Goal: Task Accomplishment & Management: Manage account settings

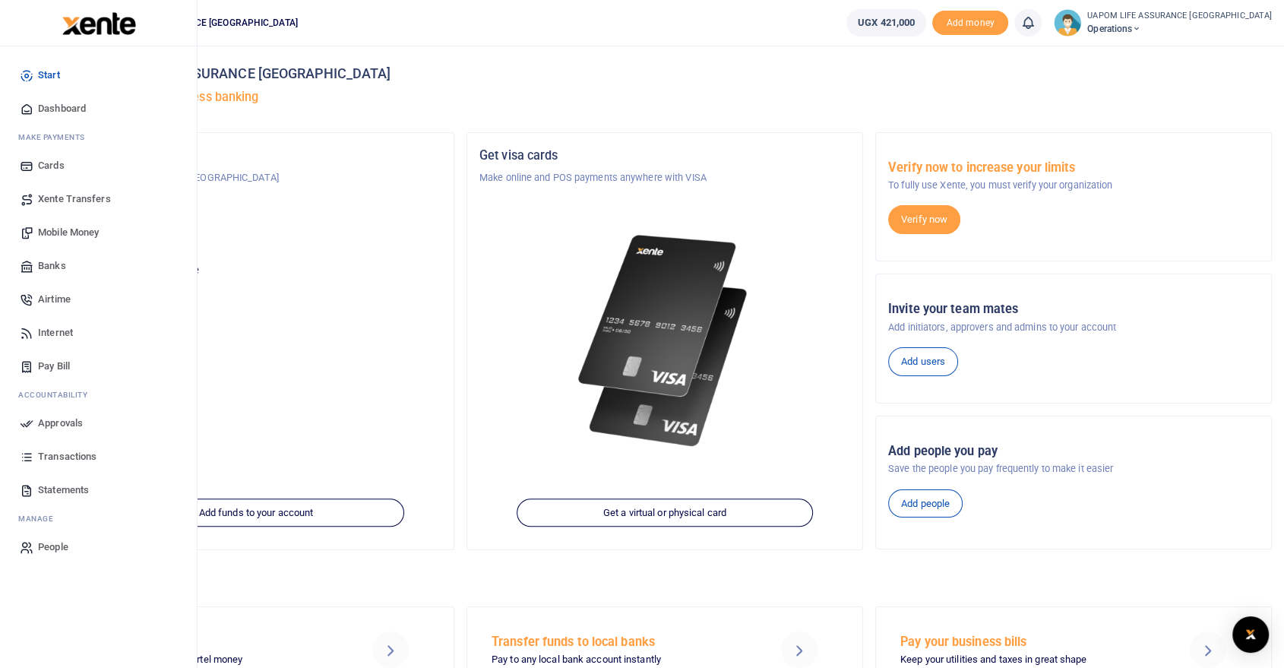
click at [60, 331] on span "Internet" at bounding box center [55, 332] width 35 height 15
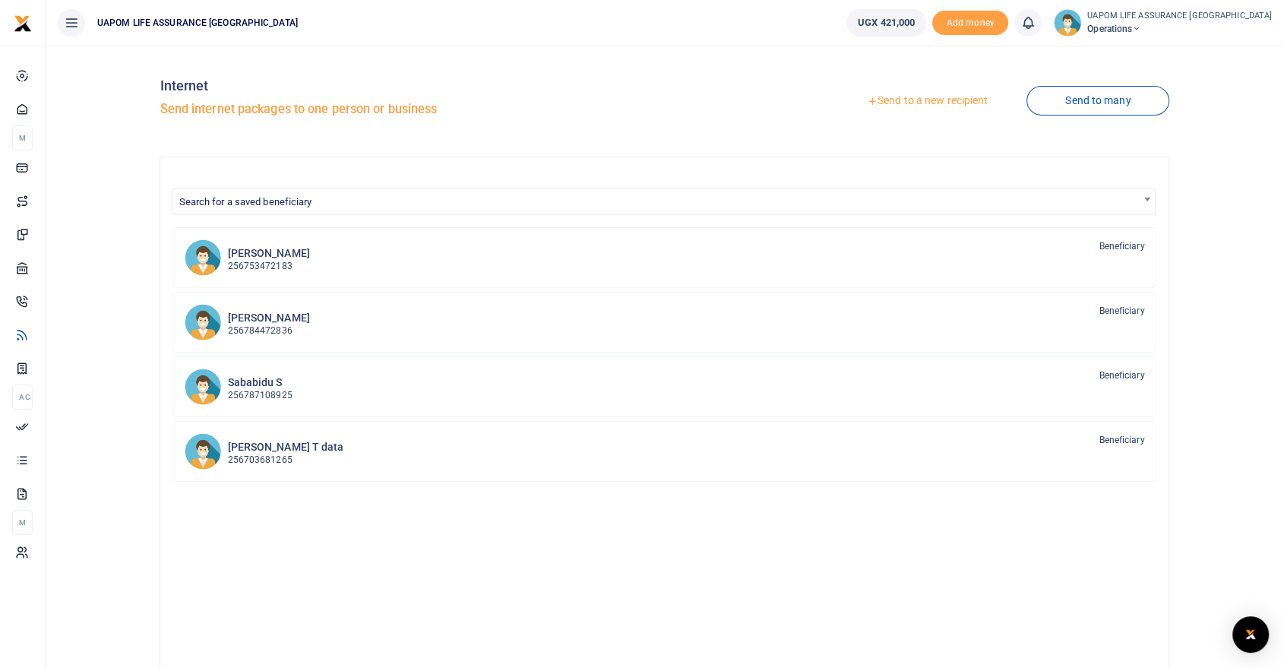
click at [945, 96] on link "Send to a new recipient" at bounding box center [927, 100] width 198 height 27
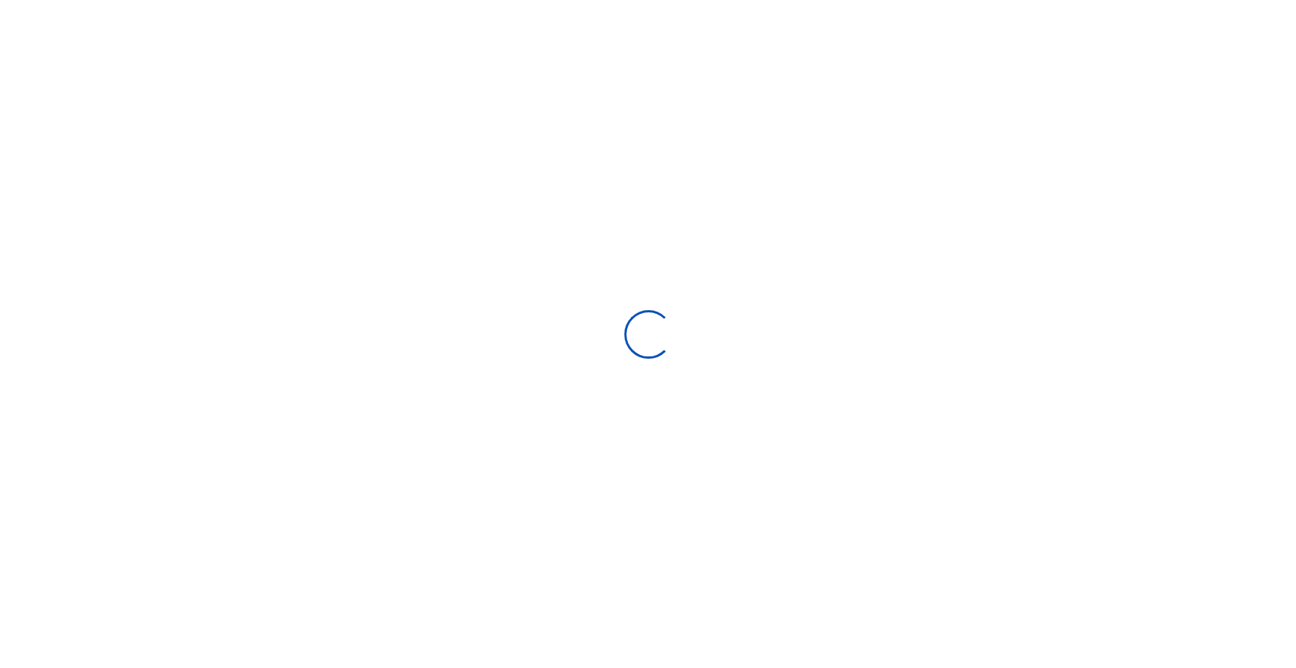
select select
select select "Loading bundles"
select select
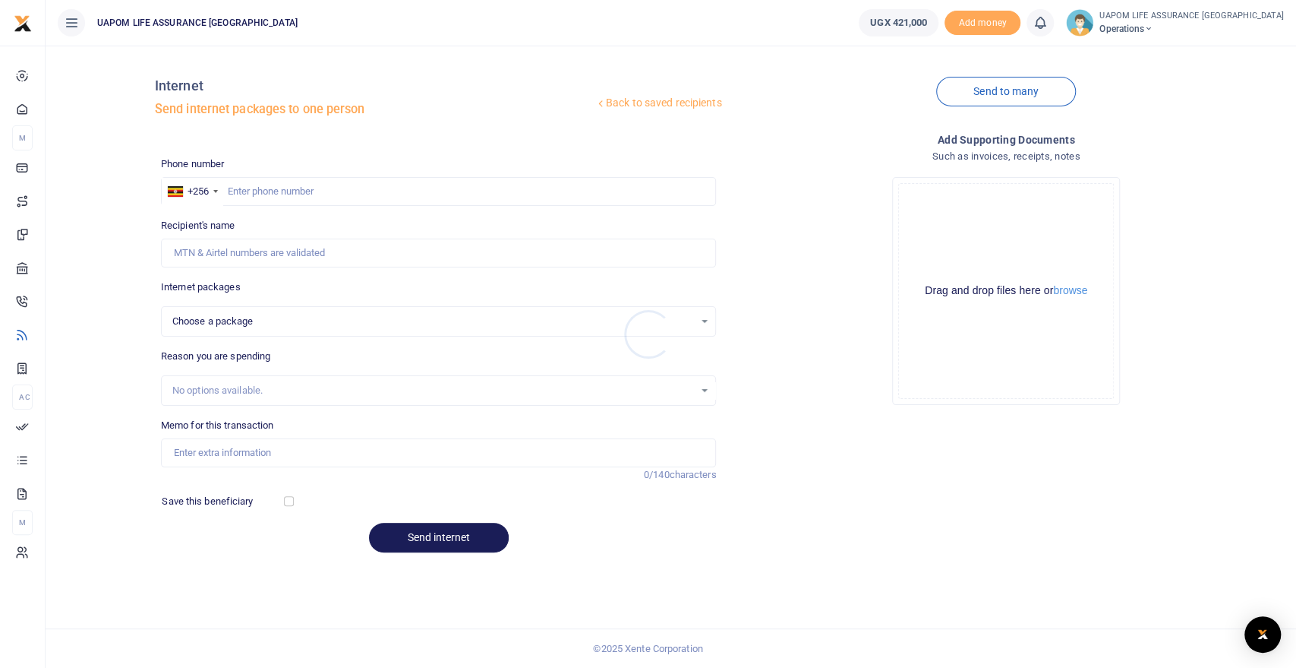
click at [439, 193] on div at bounding box center [648, 334] width 1296 height 668
click at [439, 193] on input "text" at bounding box center [439, 191] width 556 height 29
paste input "753472183"
type input "753472183"
select select
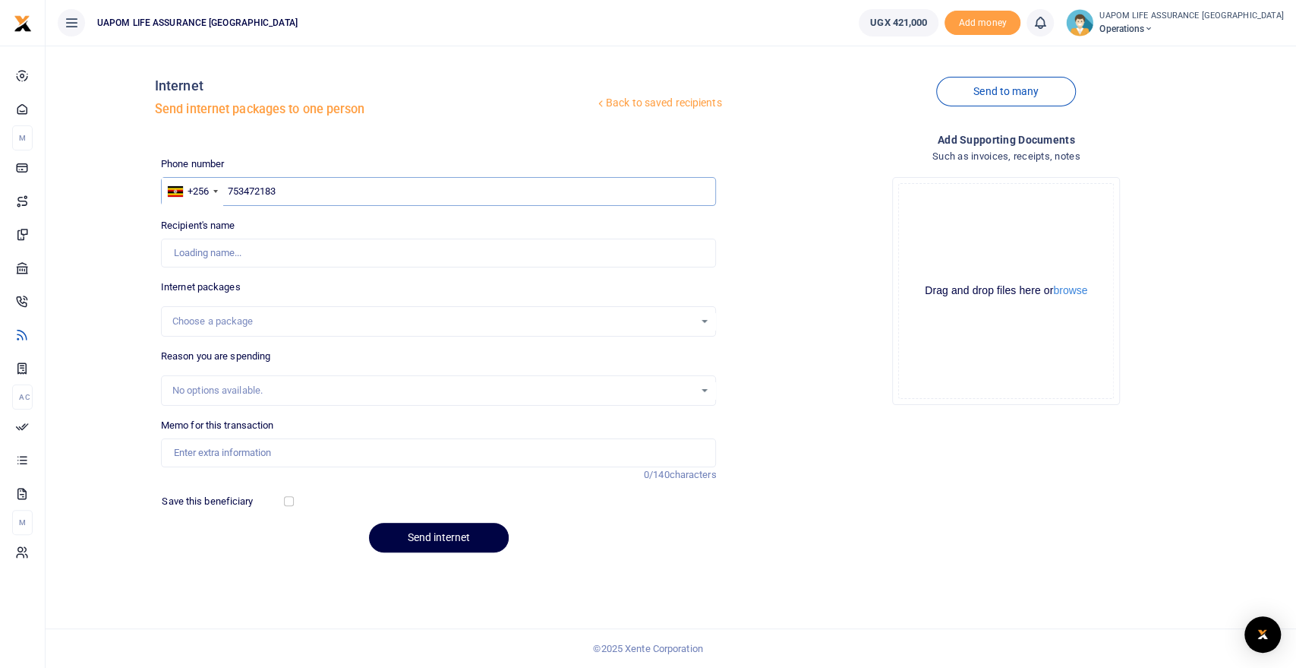
type input "753472183"
click at [262, 323] on div "Choose a package" at bounding box center [433, 321] width 523 height 15
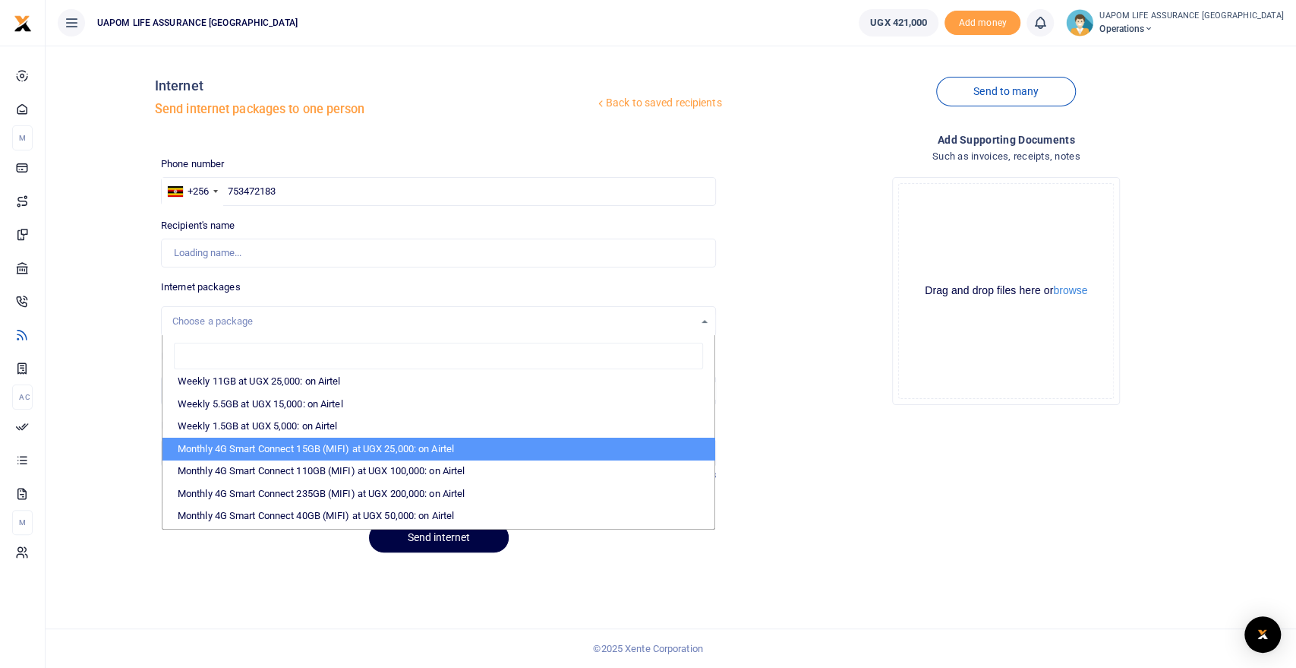
type input "[PERSON_NAME]"
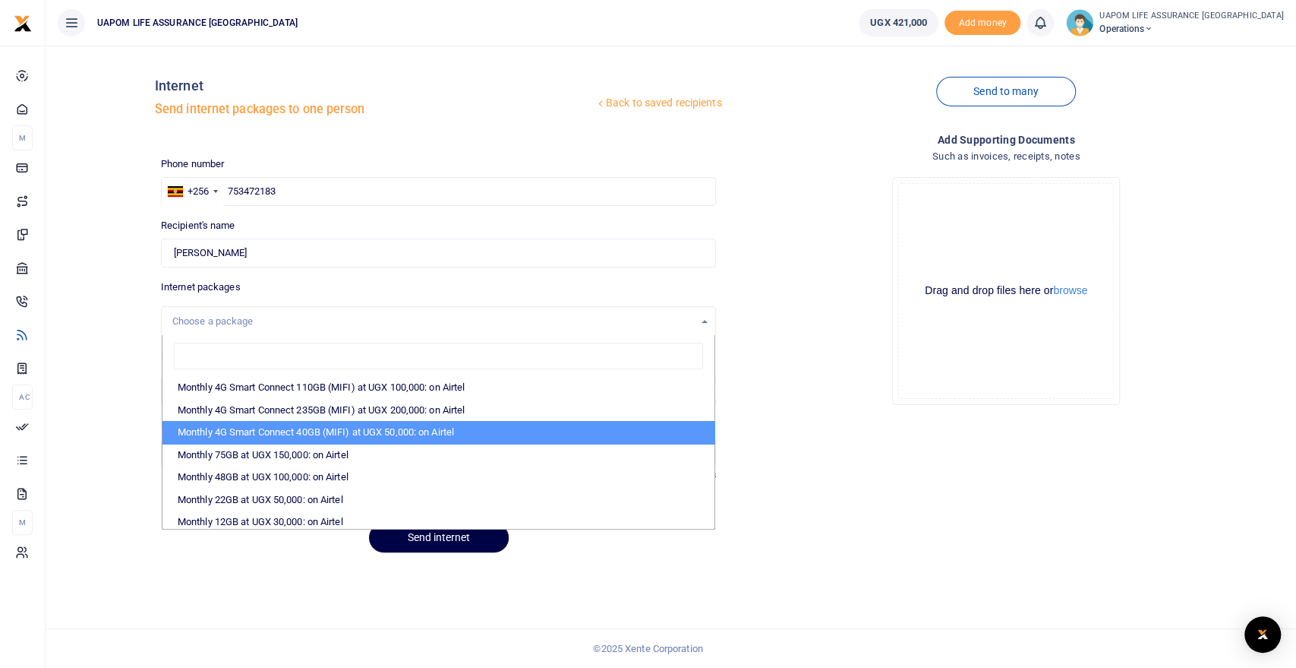
scroll to position [253, 0]
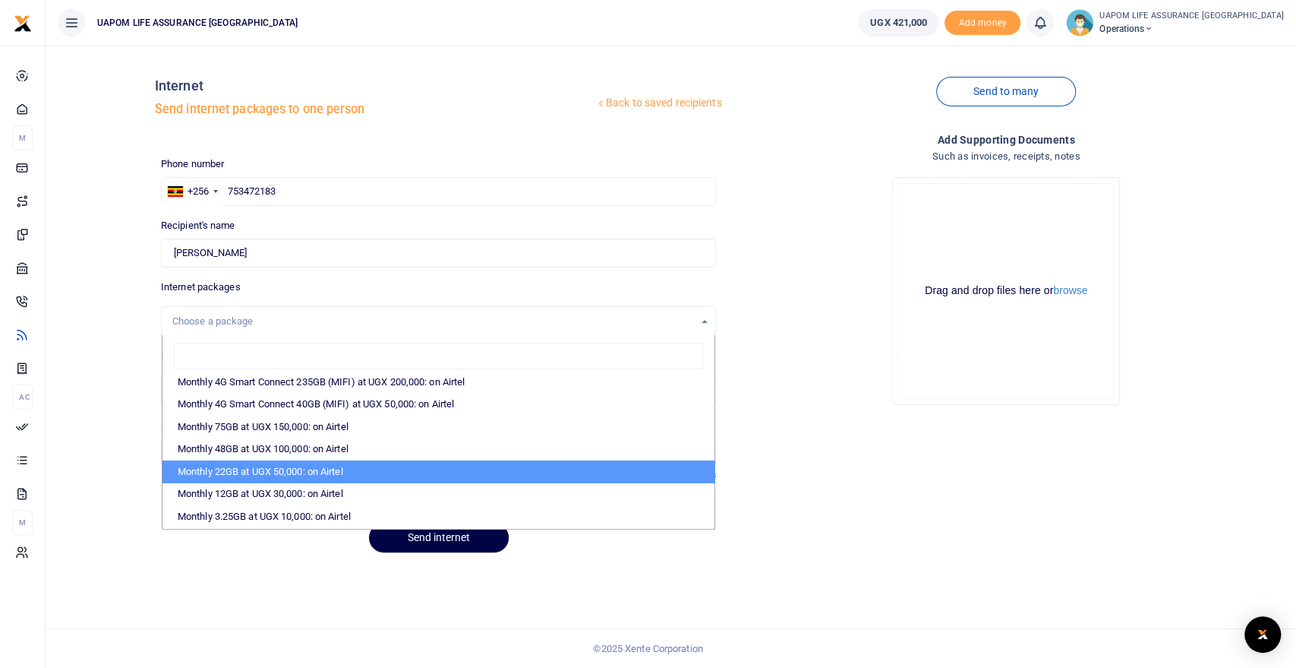
click at [306, 470] on li "Monthly 22GB at UGX 50,000: on Airtel" at bounding box center [439, 471] width 553 height 23
select select "bOgthpMmaC1ZLyOYxyMBh28re2LLS6fLvY77EkG1sh4="
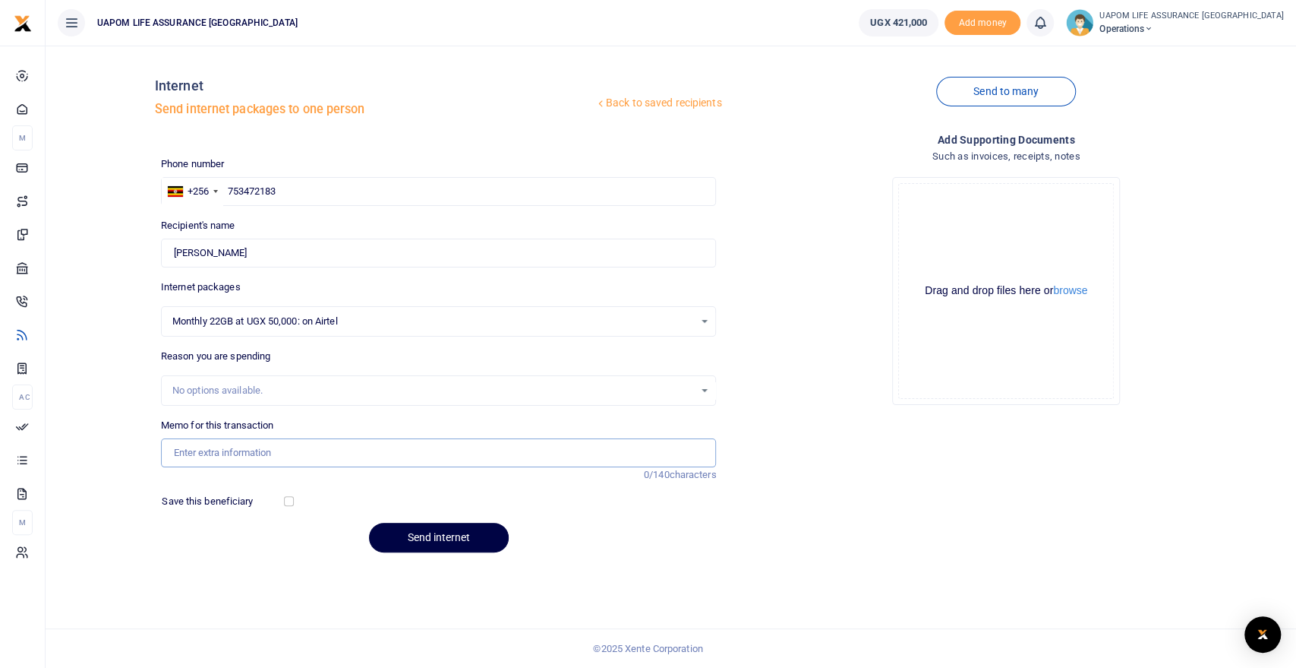
click at [292, 448] on input "Memo for this transaction" at bounding box center [439, 452] width 556 height 29
type input "Support work"
click at [424, 534] on button "Send internet" at bounding box center [439, 538] width 140 height 30
click at [1048, 22] on icon at bounding box center [1040, 22] width 15 height 17
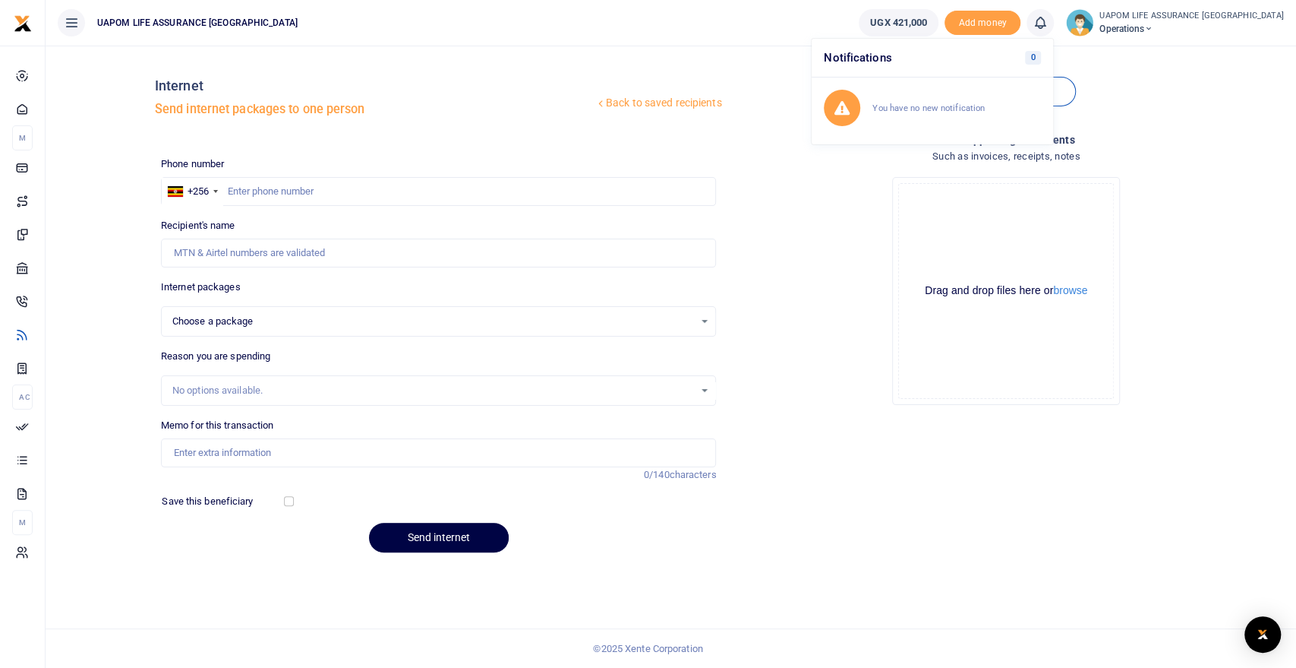
click at [832, 27] on ul "UAPOM LIFE ASSURANCE [GEOGRAPHIC_DATA]" at bounding box center [446, 23] width 801 height 46
click at [1048, 24] on icon at bounding box center [1040, 22] width 15 height 17
click at [977, 104] on h6 "Transactions to act upon" at bounding box center [957, 100] width 169 height 12
click at [1048, 21] on icon at bounding box center [1040, 22] width 15 height 17
click at [996, 106] on div "Transactions to act upon You have 1 awaiting for your to act on" at bounding box center [957, 107] width 169 height 27
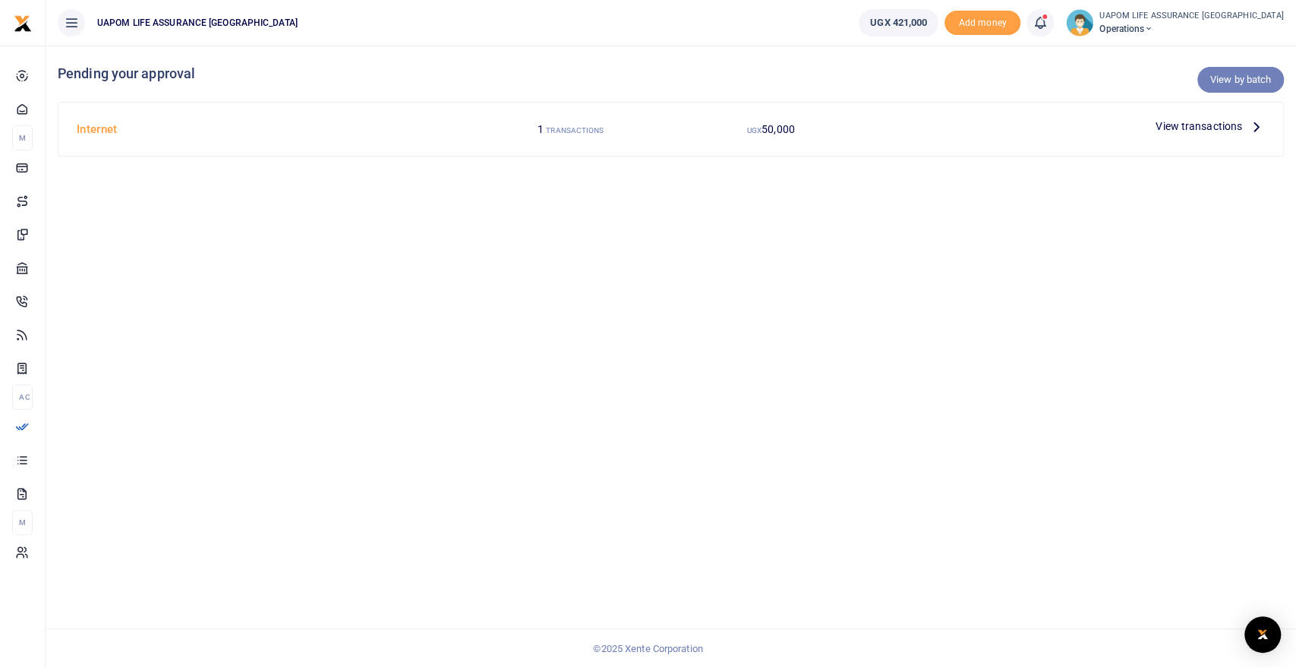
click at [1233, 80] on link "View by batch" at bounding box center [1241, 80] width 87 height 26
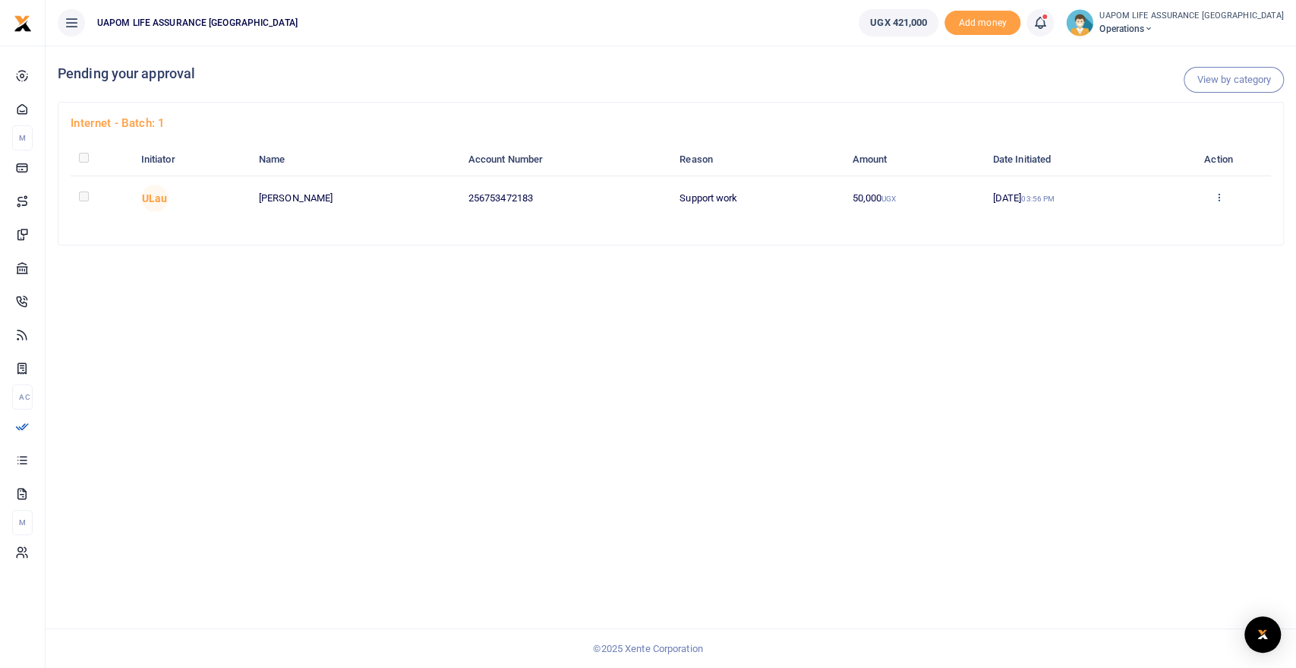
click at [1221, 198] on icon at bounding box center [1219, 196] width 10 height 11
click at [1170, 222] on link "Approve" at bounding box center [1165, 222] width 120 height 21
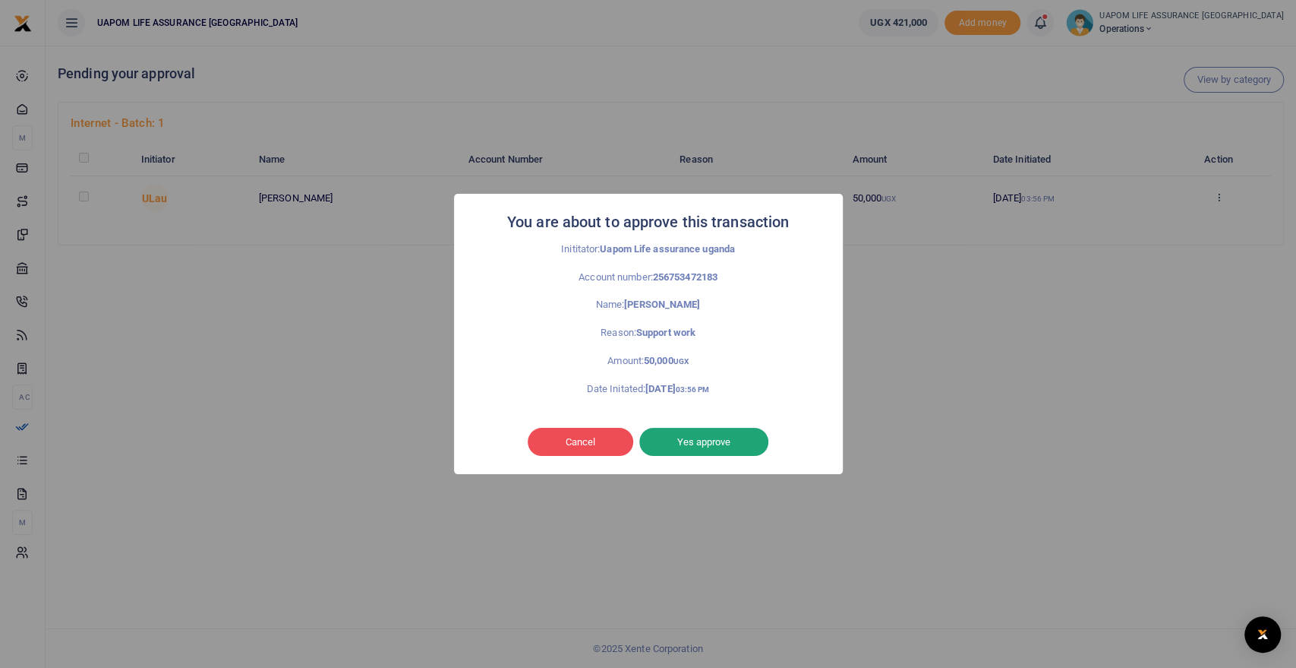
click at [724, 442] on button "Yes approve" at bounding box center [703, 442] width 129 height 29
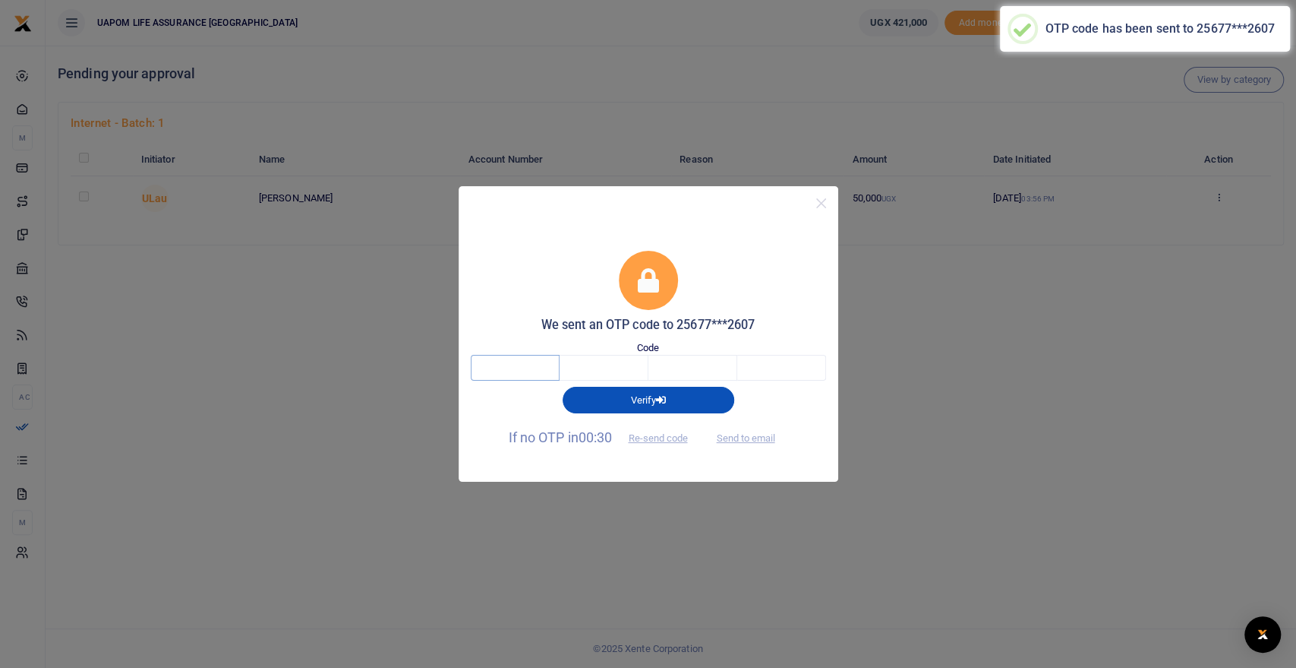
click at [529, 364] on input "text" at bounding box center [515, 368] width 89 height 26
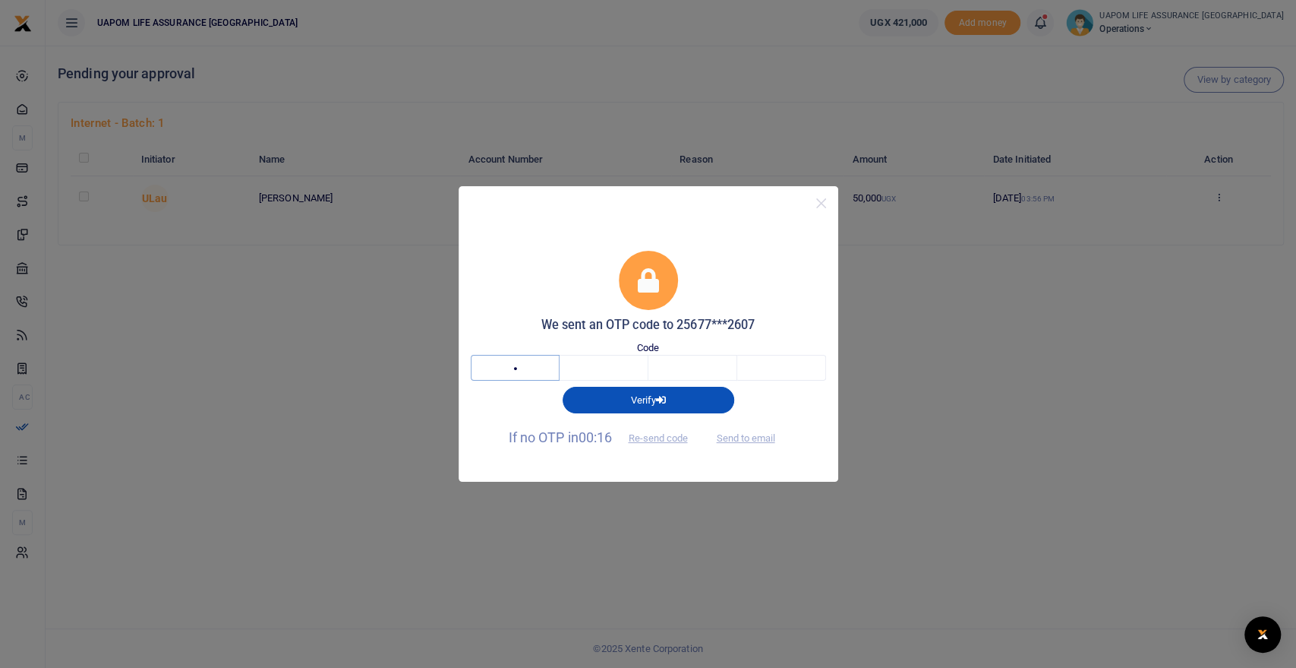
type input "1"
type input "5"
type input "8"
type input "1"
